Goal: Navigation & Orientation: Find specific page/section

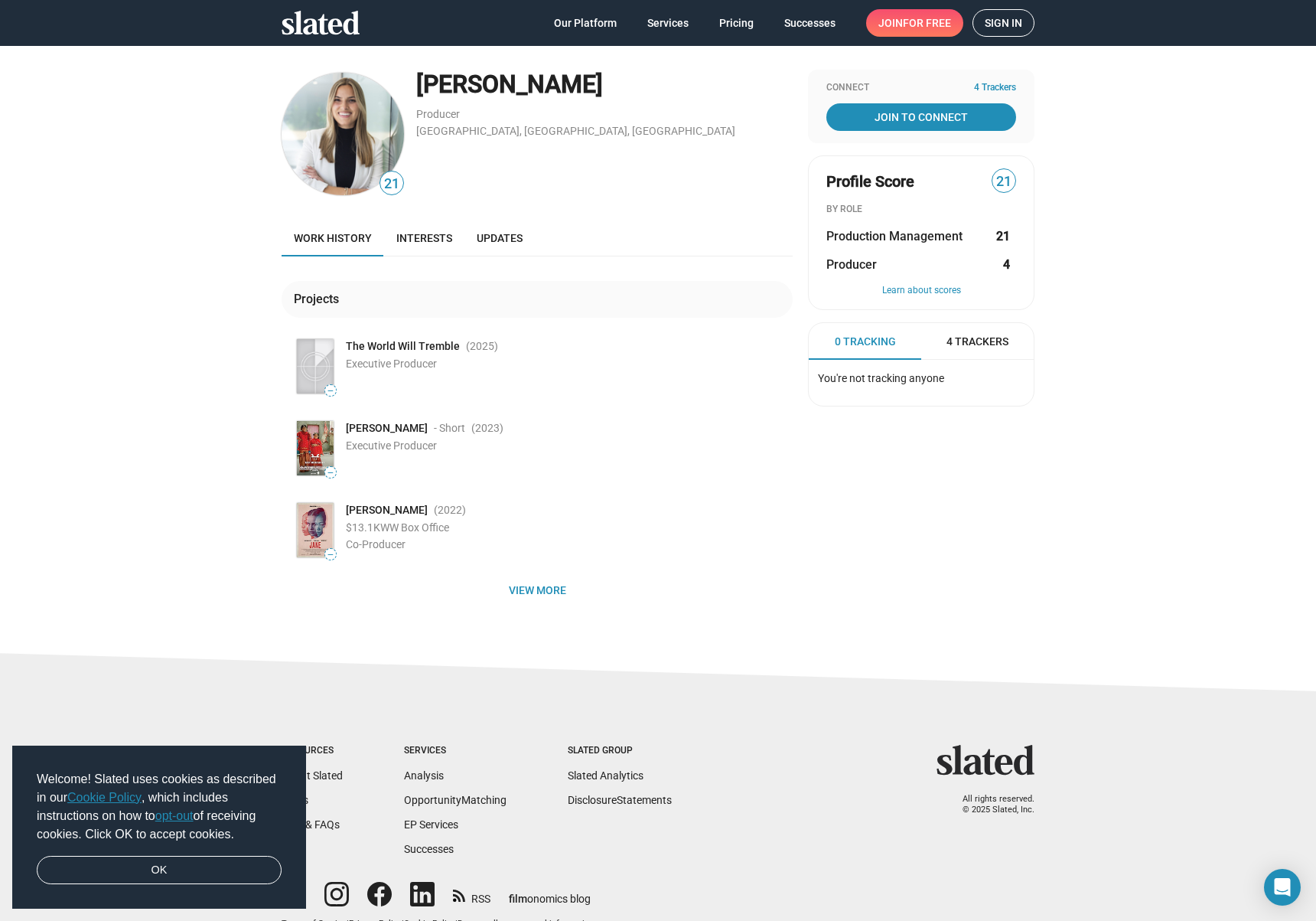
click at [344, 163] on img at bounding box center [343, 134] width 123 height 123
click at [436, 247] on link "Interests" at bounding box center [424, 238] width 80 height 37
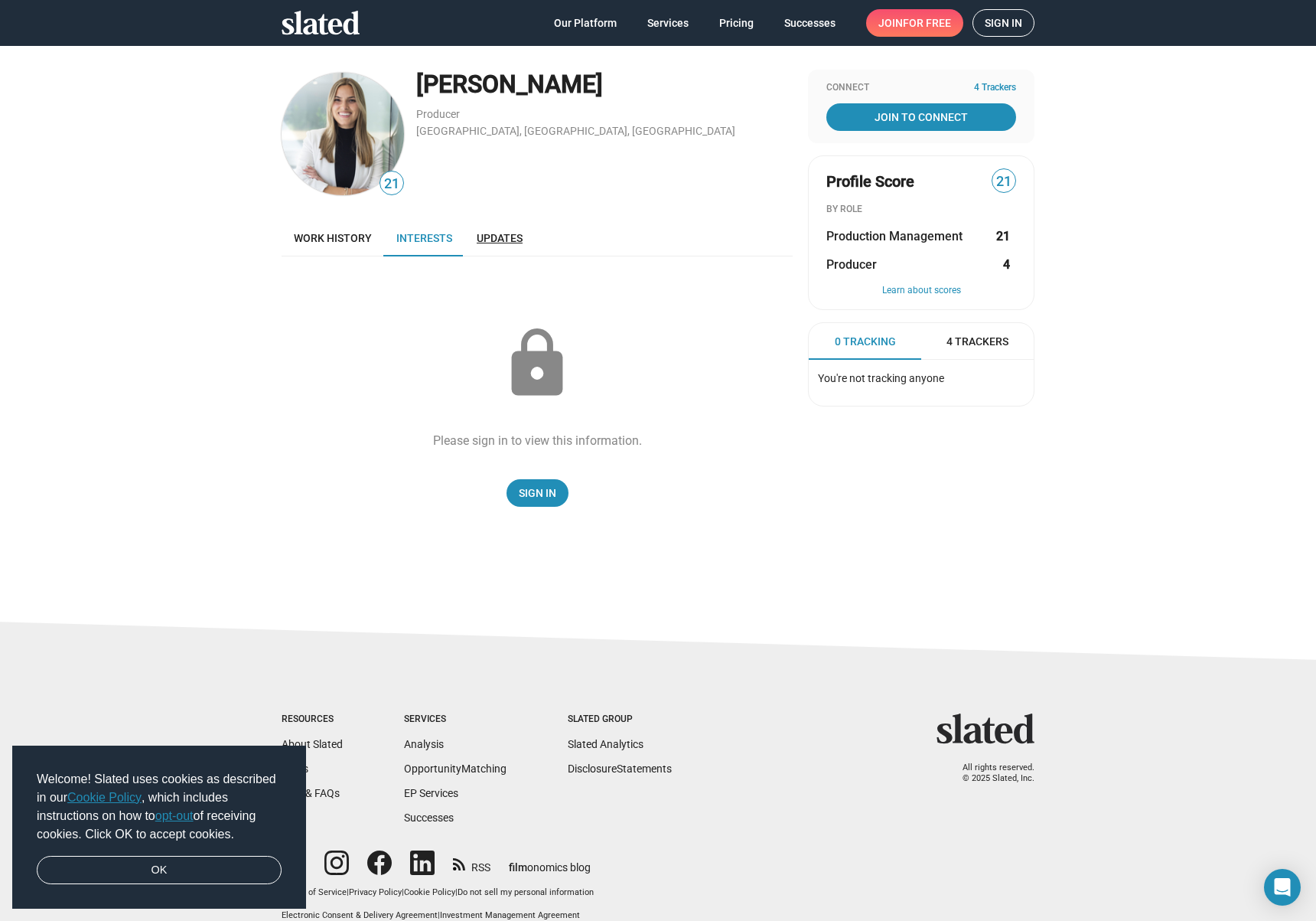
click at [498, 235] on span "Updates" at bounding box center [500, 237] width 46 height 12
